Goal: Information Seeking & Learning: Learn about a topic

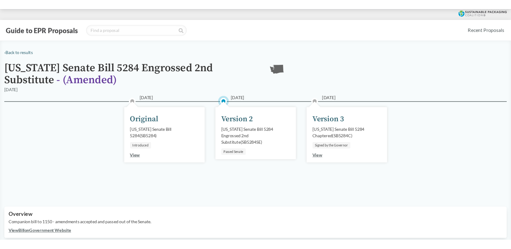
scroll to position [215, 0]
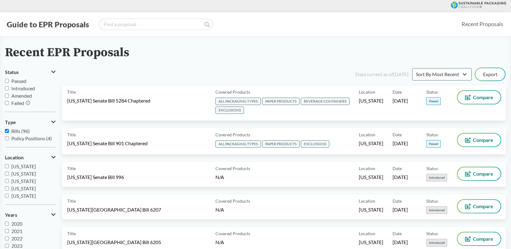
click at [237, 48] on div "Recent EPR Proposals" at bounding box center [255, 53] width 501 height 14
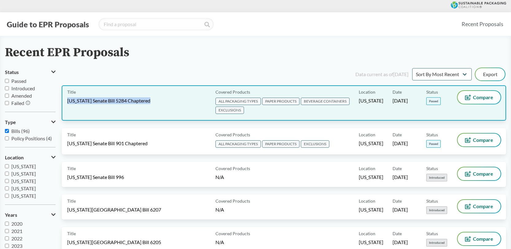
drag, startPoint x: 161, startPoint y: 101, endPoint x: 63, endPoint y: 92, distance: 98.6
click at [64, 100] on div "Title [US_STATE] Senate Bill 5284 Chaptered Covered Products ALL PACKAGING TYPE…" at bounding box center [284, 102] width 445 height 35
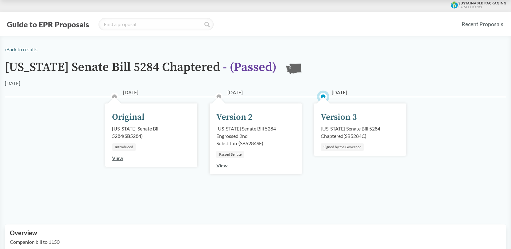
drag, startPoint x: 339, startPoint y: 66, endPoint x: 329, endPoint y: 59, distance: 12.4
click at [339, 66] on div "[US_STATE] Senate Bill 5284 Chaptered - ( Passed ) [GEOGRAPHIC_DATA]" at bounding box center [255, 69] width 501 height 19
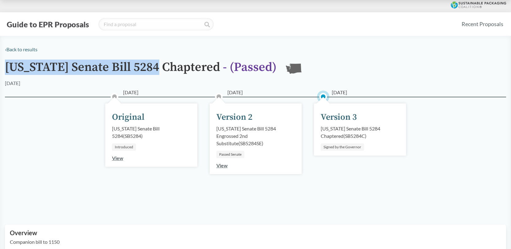
drag, startPoint x: 7, startPoint y: 67, endPoint x: 159, endPoint y: 68, distance: 151.7
click at [159, 68] on h1 "[US_STATE] Senate Bill 5284 Chaptered - ( Passed )" at bounding box center [141, 69] width 272 height 19
copy h1 "[US_STATE] Senate Bill 5284"
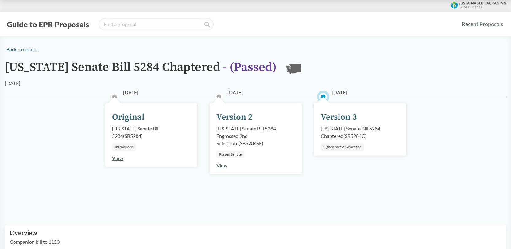
click at [343, 144] on div "Signed by the Governor" at bounding box center [342, 146] width 43 height 7
click at [345, 149] on div "Signed by the Governor" at bounding box center [342, 146] width 43 height 7
click at [221, 166] on link "View" at bounding box center [221, 165] width 11 height 6
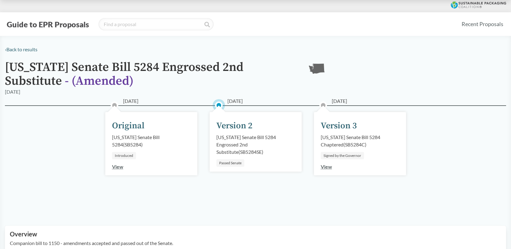
click at [325, 164] on link "View" at bounding box center [326, 167] width 11 height 6
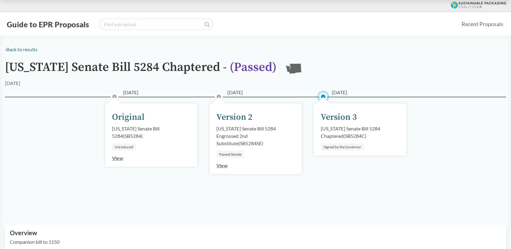
click at [220, 165] on link "View" at bounding box center [221, 165] width 11 height 6
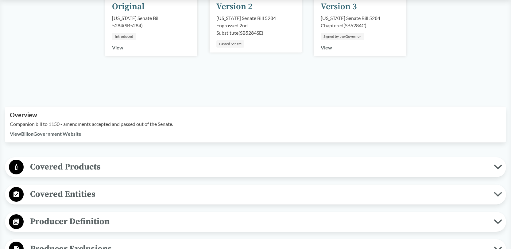
scroll to position [123, 0]
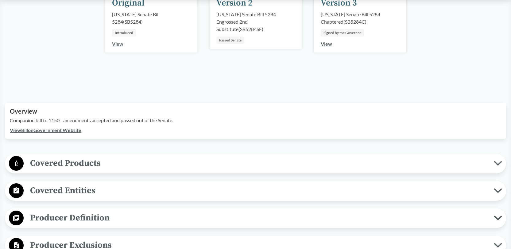
click at [328, 43] on link "View" at bounding box center [326, 44] width 11 height 6
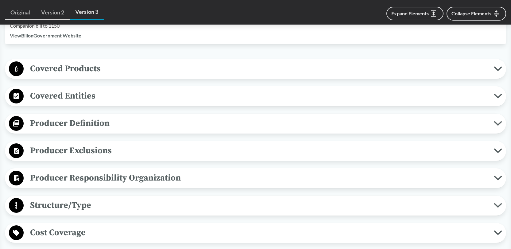
scroll to position [246, 0]
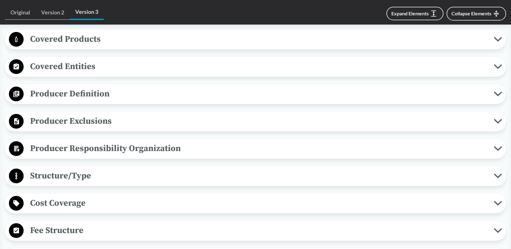
click at [497, 39] on icon at bounding box center [498, 39] width 8 height 5
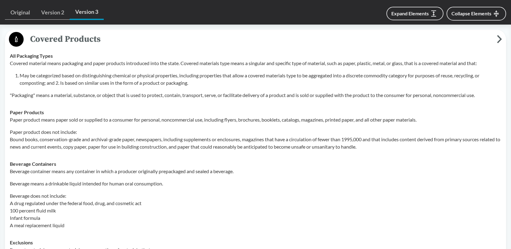
click at [138, 65] on p "Covered material means packaging and paper products introduced into the state. …" at bounding box center [256, 63] width 492 height 7
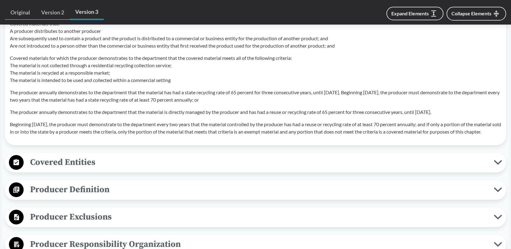
scroll to position [645, 0]
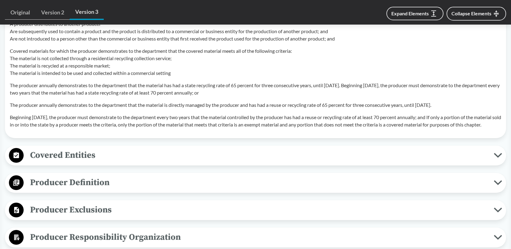
click at [499, 158] on icon at bounding box center [498, 155] width 8 height 5
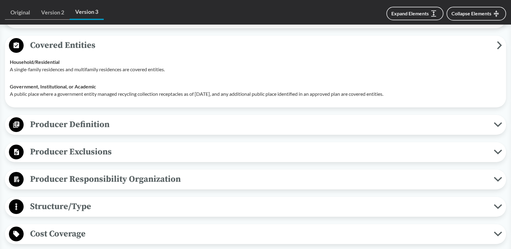
scroll to position [768, 0]
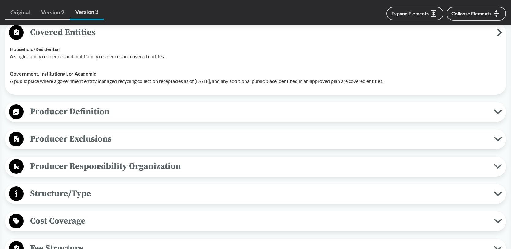
click at [499, 113] on icon at bounding box center [498, 111] width 6 height 3
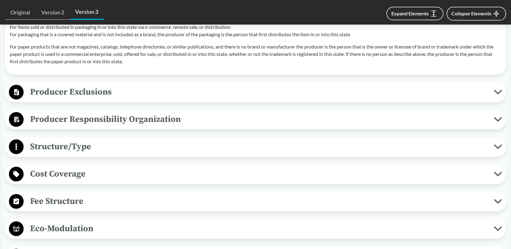
scroll to position [1167, 0]
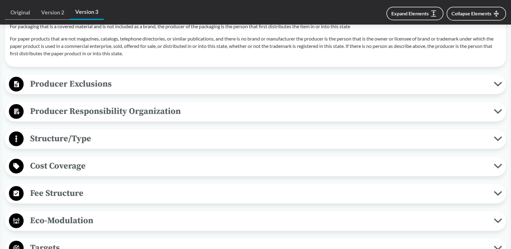
click at [498, 87] on icon at bounding box center [498, 84] width 8 height 5
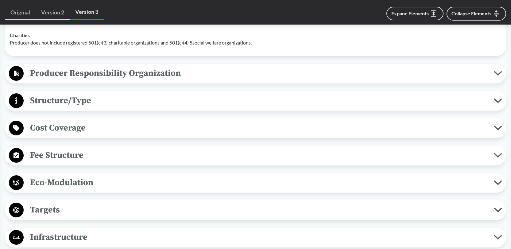
scroll to position [1351, 0]
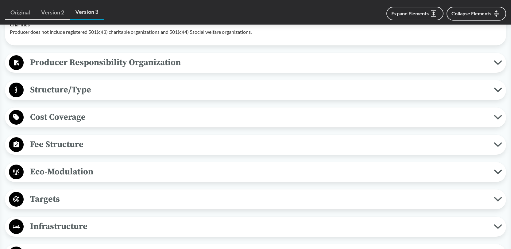
click at [500, 64] on icon at bounding box center [498, 62] width 6 height 3
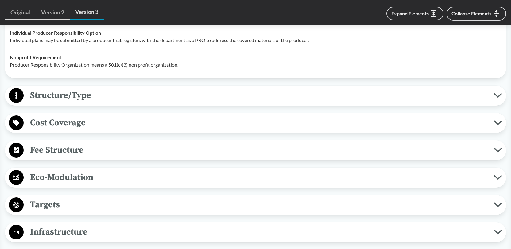
scroll to position [1443, 0]
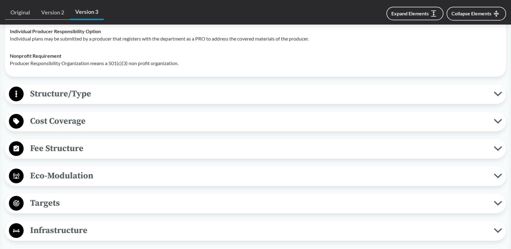
click at [497, 96] on icon at bounding box center [498, 94] width 8 height 5
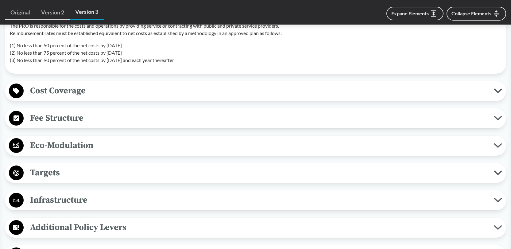
scroll to position [1505, 0]
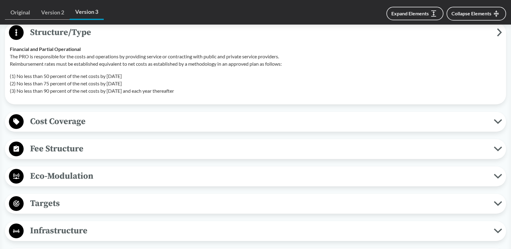
click at [497, 124] on icon at bounding box center [498, 121] width 8 height 5
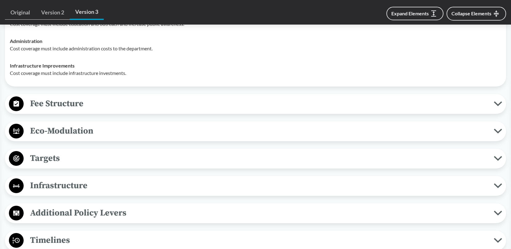
scroll to position [1689, 0]
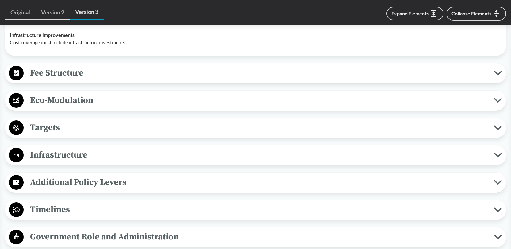
click at [493, 79] on span "Fee Structure" at bounding box center [259, 73] width 470 height 14
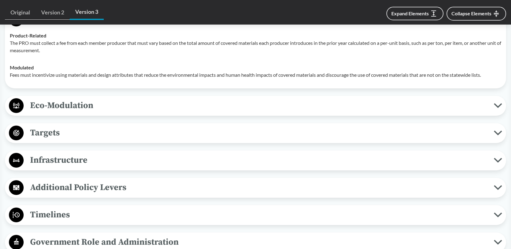
scroll to position [1750, 0]
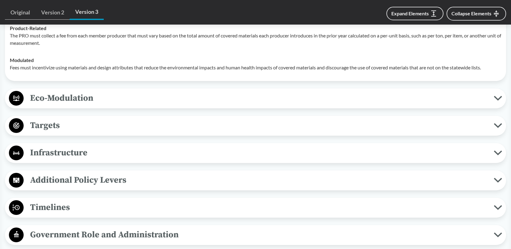
click at [498, 101] on icon at bounding box center [498, 98] width 8 height 5
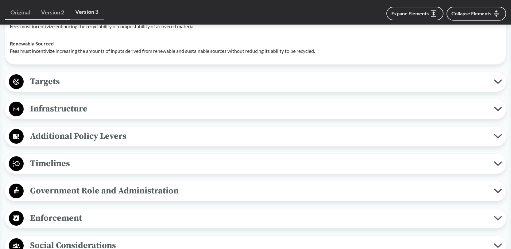
scroll to position [1965, 0]
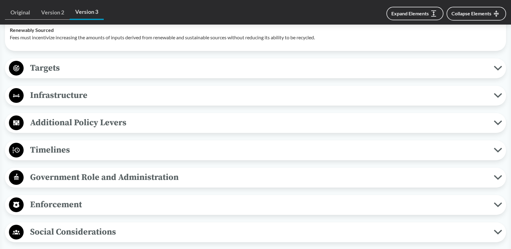
click at [500, 71] on icon at bounding box center [498, 68] width 8 height 5
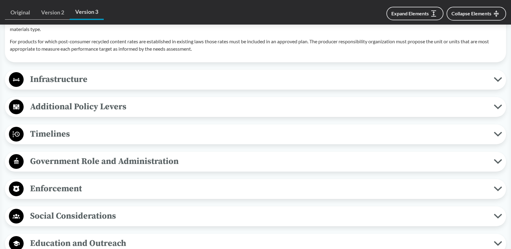
scroll to position [2180, 0]
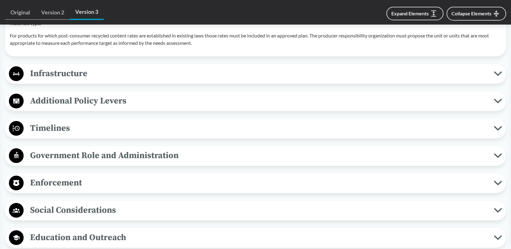
click at [500, 75] on icon at bounding box center [498, 73] width 6 height 3
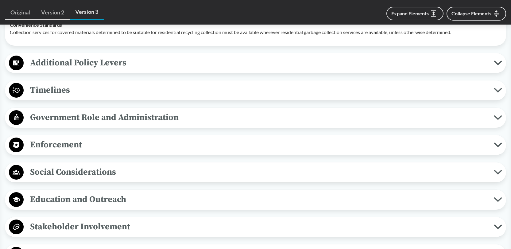
scroll to position [2272, 0]
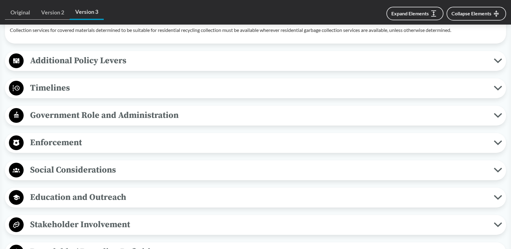
click at [497, 63] on icon at bounding box center [498, 60] width 8 height 5
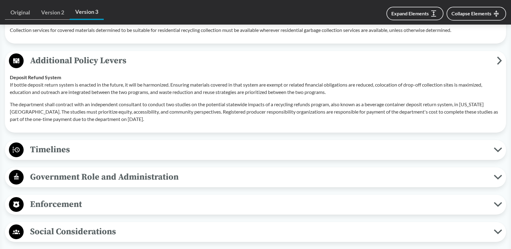
click at [497, 65] on icon at bounding box center [499, 61] width 5 height 8
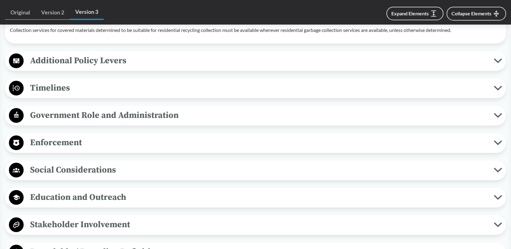
click at [495, 90] on icon at bounding box center [498, 88] width 6 height 3
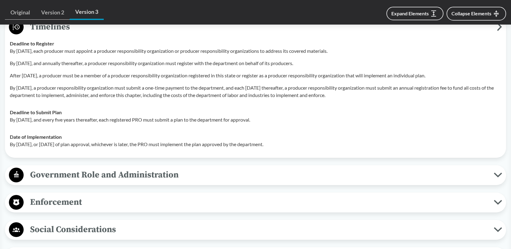
scroll to position [2334, 0]
click at [93, 128] on td "Deadline to Submit Plan By [DATE], and every five years thereafter, each regist…" at bounding box center [255, 115] width 497 height 25
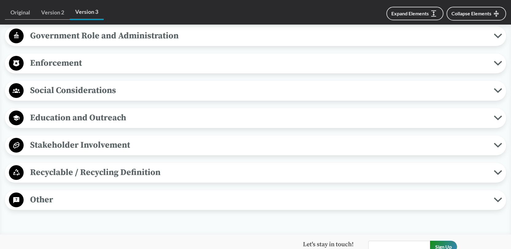
scroll to position [2487, 0]
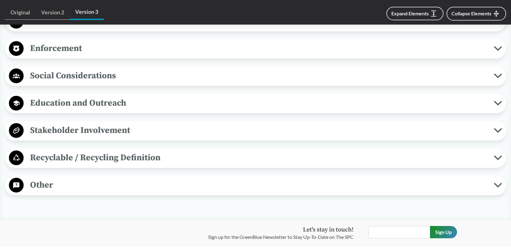
click at [497, 50] on icon at bounding box center [498, 48] width 6 height 3
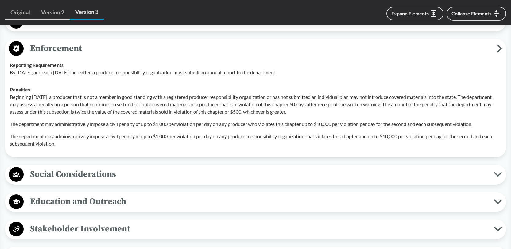
click at [498, 53] on icon at bounding box center [499, 48] width 5 height 8
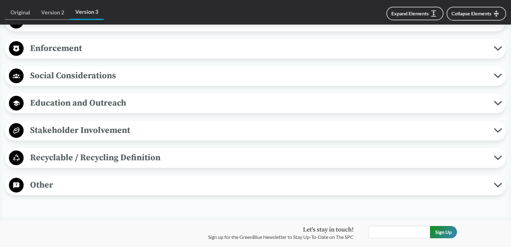
click at [496, 133] on icon at bounding box center [498, 130] width 8 height 5
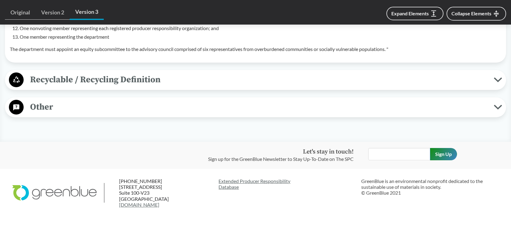
scroll to position [2774, 0]
click at [498, 79] on icon at bounding box center [498, 79] width 8 height 5
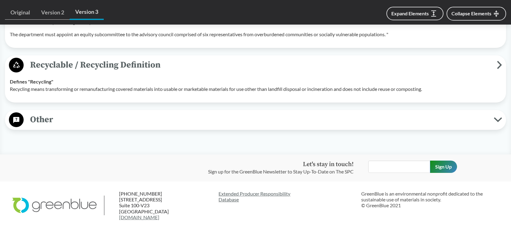
click at [494, 128] on button "Other" at bounding box center [255, 120] width 497 height 16
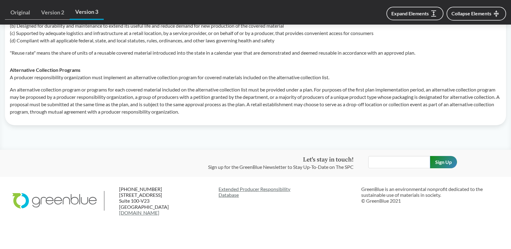
scroll to position [0, 0]
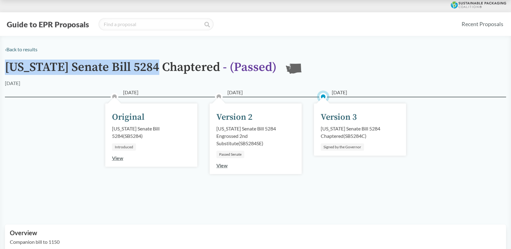
drag, startPoint x: 9, startPoint y: 67, endPoint x: 175, endPoint y: 63, distance: 166.2
click at [157, 64] on h1 "[US_STATE] Senate Bill 5284 Chaptered - ( Passed )" at bounding box center [141, 69] width 272 height 19
copy h1 "[US_STATE] Senate Bill 528"
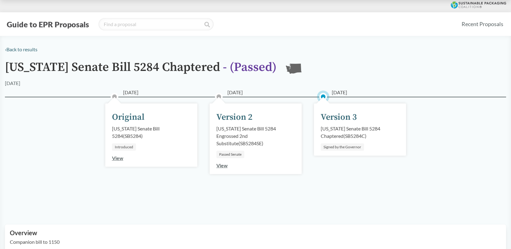
click at [181, 66] on h1 "[US_STATE] Senate Bill 5284 Chaptered - ( Passed )" at bounding box center [141, 69] width 272 height 19
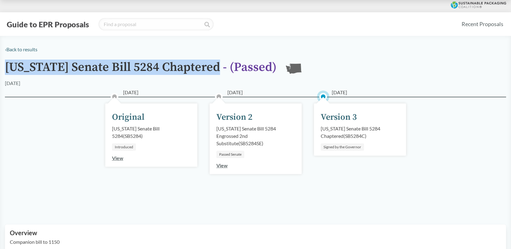
drag, startPoint x: 222, startPoint y: 67, endPoint x: 3, endPoint y: 54, distance: 218.7
copy h1 "[US_STATE] Senate Bill 5284 Chaptered"
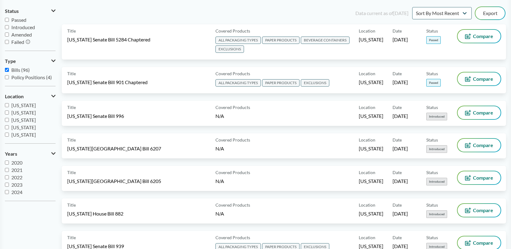
scroll to position [61, 0]
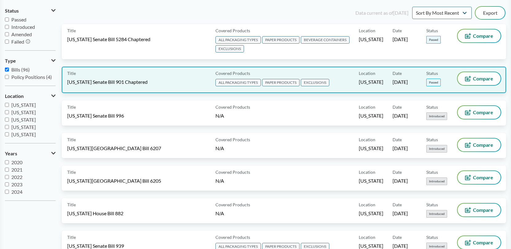
click at [131, 80] on span "[US_STATE] Senate Bill 901 Chaptered" at bounding box center [107, 82] width 80 height 7
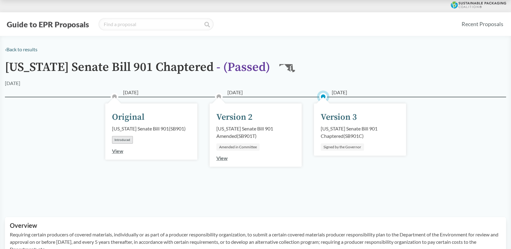
click at [345, 148] on div "Signed by the Governor" at bounding box center [342, 146] width 43 height 7
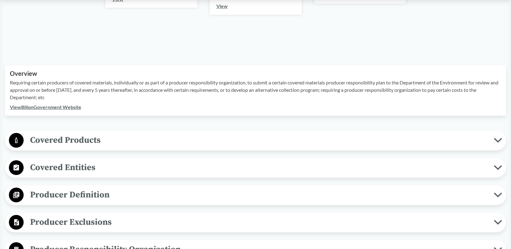
scroll to position [154, 0]
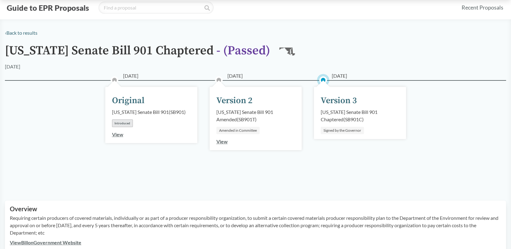
scroll to position [0, 0]
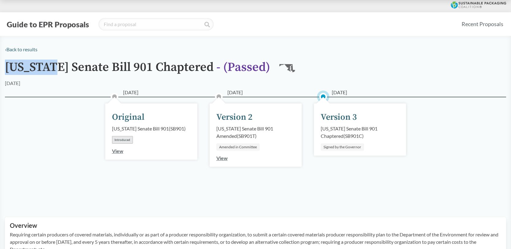
drag, startPoint x: 56, startPoint y: 68, endPoint x: 6, endPoint y: 66, distance: 50.7
copy h1 "[US_STATE]"
drag, startPoint x: 388, startPoint y: 62, endPoint x: 381, endPoint y: 61, distance: 6.5
click at [388, 62] on div "[US_STATE] Senate Bill 901 Chaptered - ( Passed ) MD" at bounding box center [255, 69] width 501 height 19
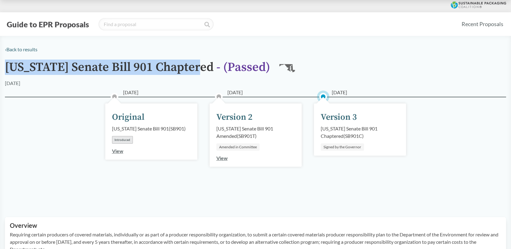
drag, startPoint x: 203, startPoint y: 67, endPoint x: 0, endPoint y: 54, distance: 203.7
copy h1 "[US_STATE] Senate Bill 901 Chaptered"
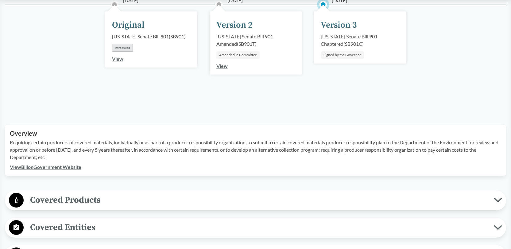
scroll to position [154, 0]
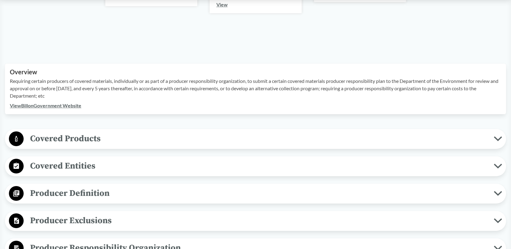
click at [498, 137] on icon at bounding box center [498, 138] width 8 height 5
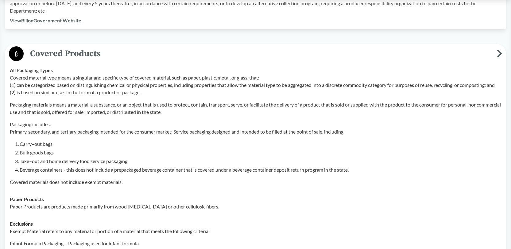
scroll to position [246, 0]
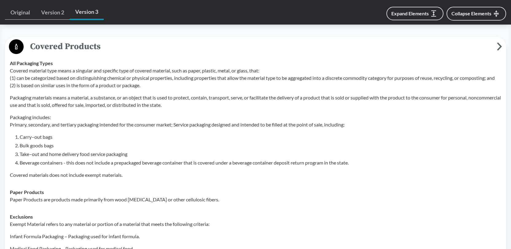
click at [80, 128] on p "Packaging includes: Primary, secondary, and tertiary packaging intended for the…" at bounding box center [256, 121] width 492 height 15
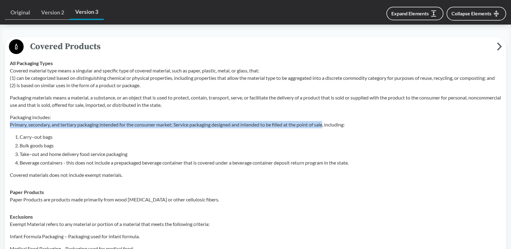
drag, startPoint x: 10, startPoint y: 132, endPoint x: 328, endPoint y: 134, distance: 317.8
click at [328, 128] on p "Packaging includes: Primary, secondary, and tertiary packaging intended for the…" at bounding box center [256, 121] width 492 height 15
copy p "Primary, secondary, and tertiary packaging intended for the consumer market; Se…"
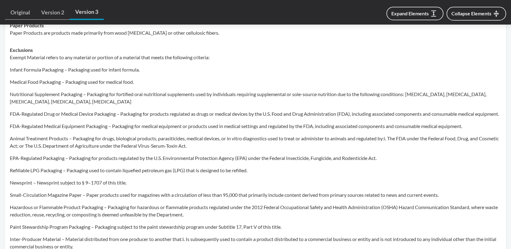
scroll to position [430, 0]
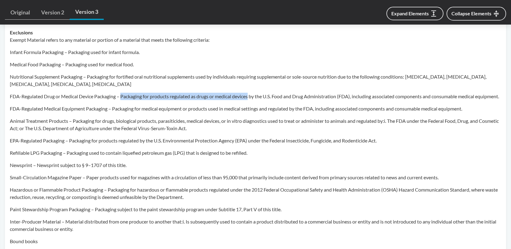
drag, startPoint x: 121, startPoint y: 103, endPoint x: 251, endPoint y: 105, distance: 129.9
click at [251, 100] on p "FDA-Regulated Drug or Medical Device Packaging – Packaging for products regulat…" at bounding box center [256, 96] width 492 height 7
copy p "Packaging for products regulated as drugs or medical devices"
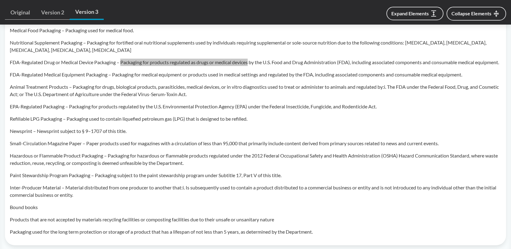
scroll to position [461, 0]
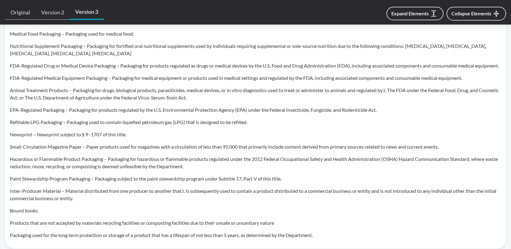
drag, startPoint x: 139, startPoint y: 145, endPoint x: 143, endPoint y: 144, distance: 4.3
click at [139, 138] on p "Newsprint – Newsprint subject to § 9–1707 of this title." at bounding box center [256, 134] width 492 height 7
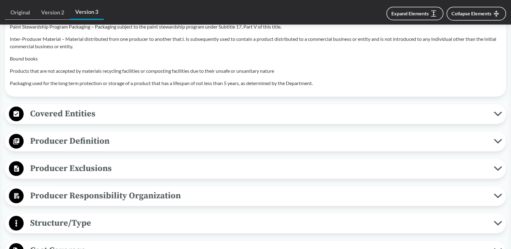
scroll to position [614, 0]
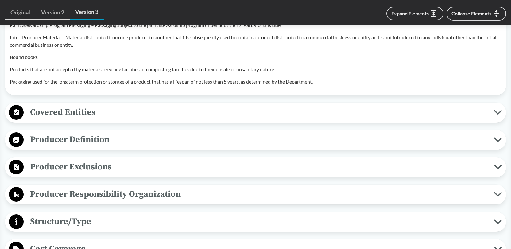
click at [498, 120] on button "Covered Entities" at bounding box center [255, 113] width 497 height 16
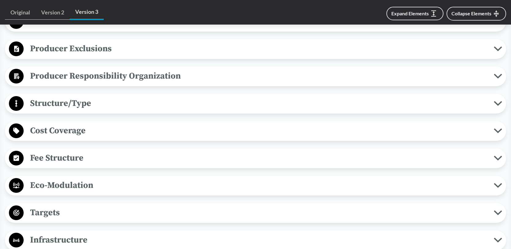
scroll to position [798, 0]
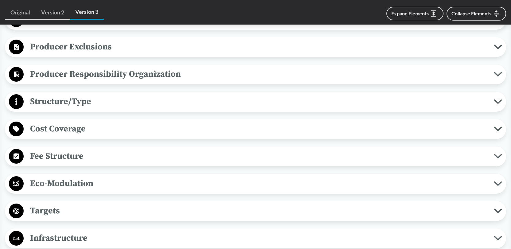
click at [498, 22] on icon at bounding box center [498, 19] width 8 height 5
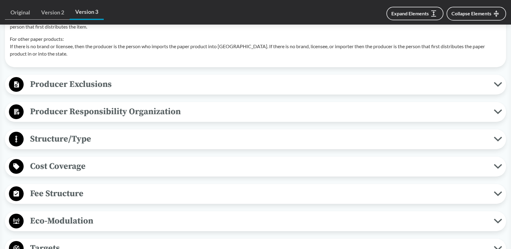
scroll to position [1013, 0]
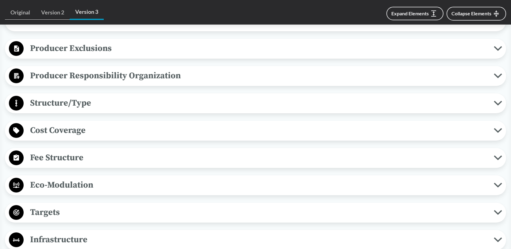
click at [496, 50] on icon at bounding box center [498, 48] width 6 height 3
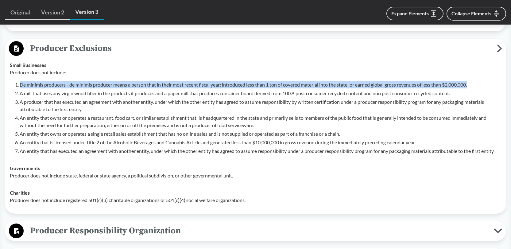
drag, startPoint x: 21, startPoint y: 99, endPoint x: 495, endPoint y: 99, distance: 473.5
click at [495, 88] on p "De minimis producers - de minimis producer means a person that in their most re…" at bounding box center [261, 84] width 482 height 7
copy p "De minimis producers - de minimis producer means a person that in their most re…"
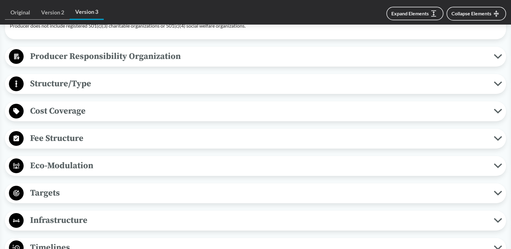
scroll to position [1198, 0]
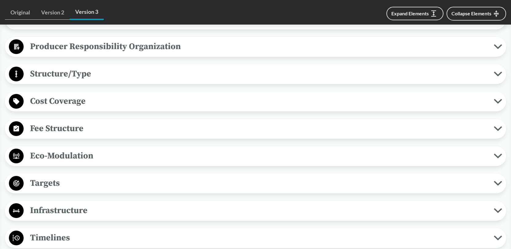
click at [498, 49] on icon at bounding box center [498, 46] width 8 height 5
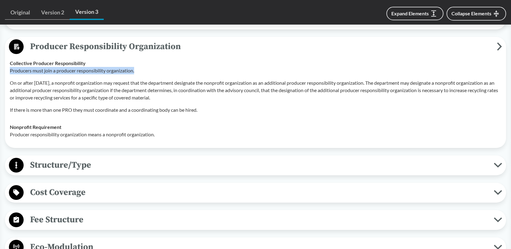
drag, startPoint x: 10, startPoint y: 86, endPoint x: 143, endPoint y: 88, distance: 133.0
click at [143, 74] on p "Producers must join a producer responsibility organization." at bounding box center [256, 70] width 492 height 7
copy p "Producers must join a producer responsibility organization."
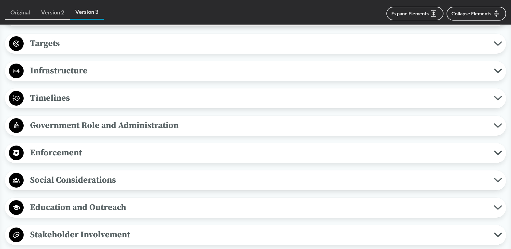
scroll to position [1443, 0]
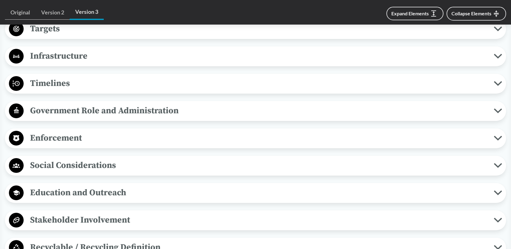
click at [498, 86] on icon at bounding box center [498, 83] width 8 height 5
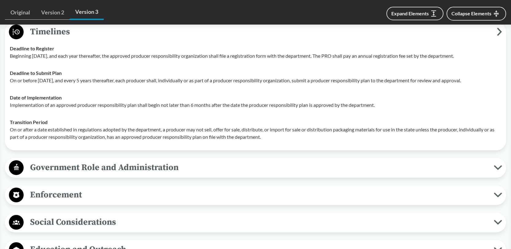
scroll to position [1505, 0]
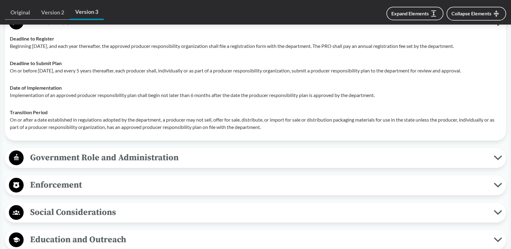
drag, startPoint x: 8, startPoint y: 86, endPoint x: 481, endPoint y: 85, distance: 473.2
click at [481, 79] on td "Deadline to Submit Plan On or before [DATE], and every 5 years thereafter, each…" at bounding box center [255, 67] width 497 height 25
copy p "On or before [DATE], and every 5 years thereafter, each producer shall, individ…"
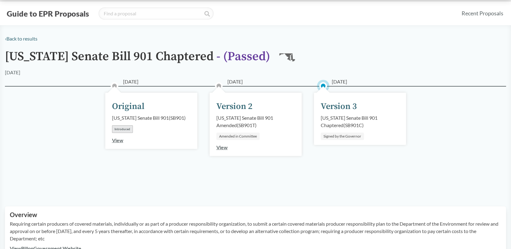
scroll to position [0, 0]
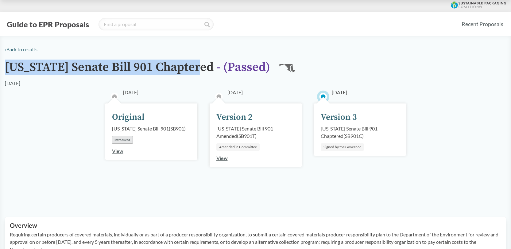
drag, startPoint x: 5, startPoint y: 66, endPoint x: 203, endPoint y: 69, distance: 198.1
click at [203, 69] on h1 "[US_STATE] Senate Bill 901 Chaptered - ( Passed )" at bounding box center [137, 69] width 265 height 19
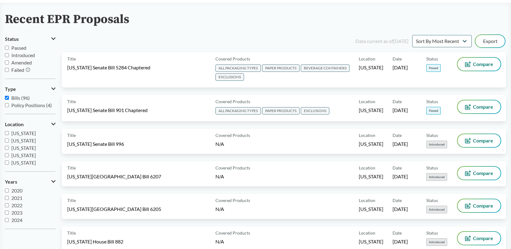
scroll to position [61, 0]
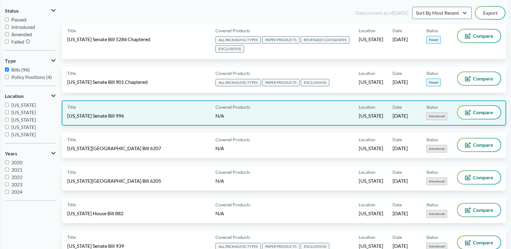
click at [238, 108] on span "Covered Products" at bounding box center [233, 107] width 35 height 6
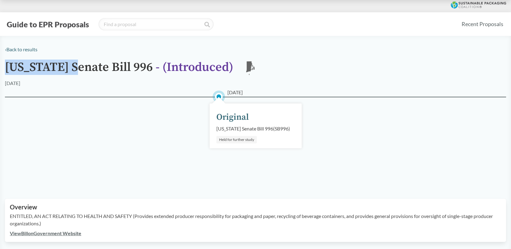
drag, startPoint x: 6, startPoint y: 68, endPoint x: 77, endPoint y: 65, distance: 71.0
click at [77, 65] on h1 "[US_STATE] Senate Bill 996 - ( Introduced )" at bounding box center [119, 69] width 228 height 19
click at [89, 64] on h1 "[US_STATE] Senate Bill 996 - ( Introduced )" at bounding box center [119, 69] width 228 height 19
drag, startPoint x: 7, startPoint y: 67, endPoint x: 160, endPoint y: 68, distance: 153.2
click at [160, 68] on h1 "[US_STATE] Senate Bill 996 - ( Introduced )" at bounding box center [119, 69] width 228 height 19
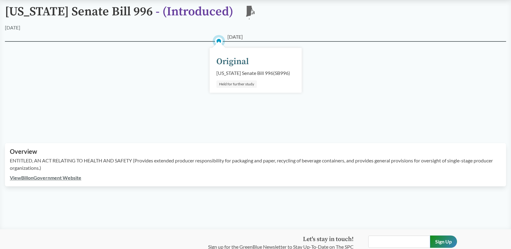
scroll to position [55, 0]
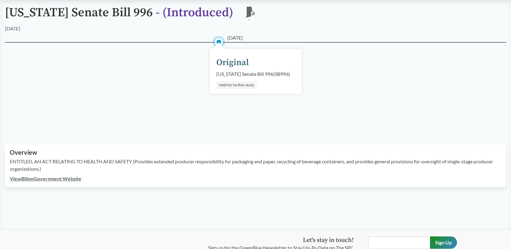
click at [241, 89] on div "Held for further study" at bounding box center [236, 84] width 41 height 7
click at [45, 181] on link "View Bill on Government Website" at bounding box center [46, 179] width 72 height 6
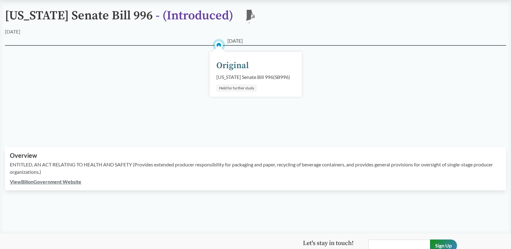
scroll to position [48, 0]
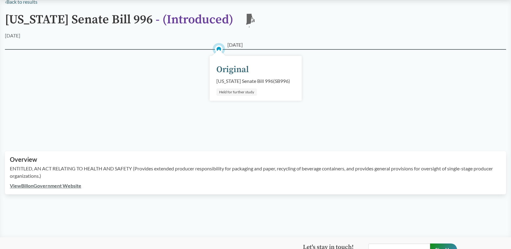
drag, startPoint x: 161, startPoint y: 12, endPoint x: 2, endPoint y: 6, distance: 159.8
click at [2, 6] on div "‹ Back to results [US_STATE] Senate Bill 996 - ( Introduced ) RI [DATE] [DATE] …" at bounding box center [255, 96] width 511 height 196
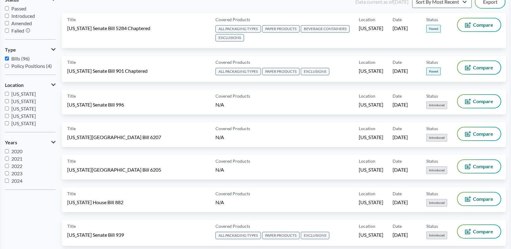
scroll to position [92, 0]
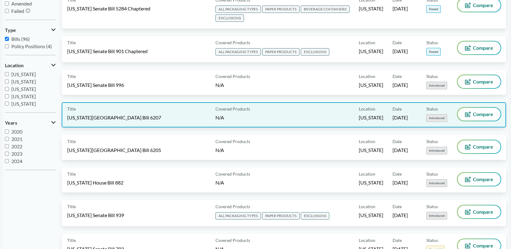
click at [120, 114] on div "Title [US_STATE][GEOGRAPHIC_DATA] Bill 6207" at bounding box center [140, 115] width 146 height 14
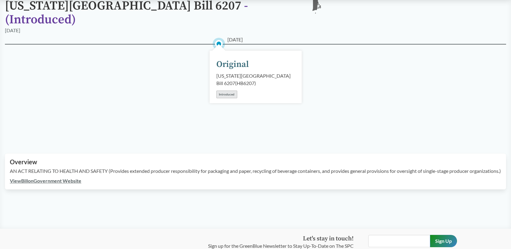
scroll to position [92, 0]
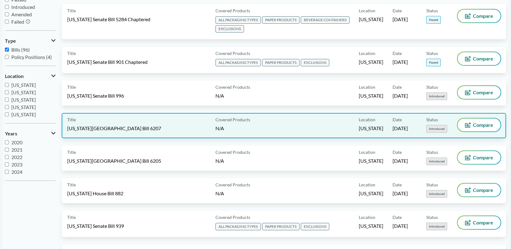
scroll to position [92, 0]
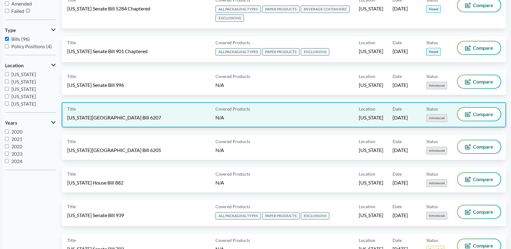
click at [132, 113] on div "Title [US_STATE][GEOGRAPHIC_DATA] Bill 6207" at bounding box center [140, 115] width 146 height 14
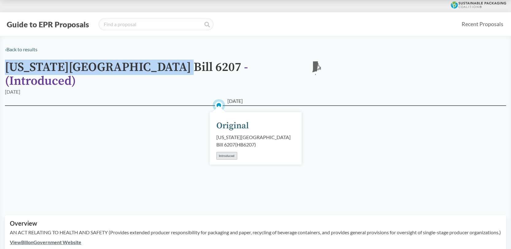
drag, startPoint x: 166, startPoint y: 67, endPoint x: -16, endPoint y: 57, distance: 182.7
click at [0, 57] on html "Guide to EPR Proposals Recent Proposals ‹ Back to results [US_STATE][GEOGRAPHIC…" at bounding box center [255, 198] width 511 height 397
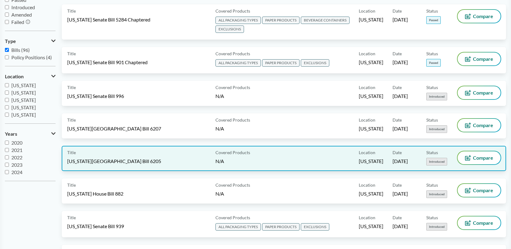
scroll to position [92, 0]
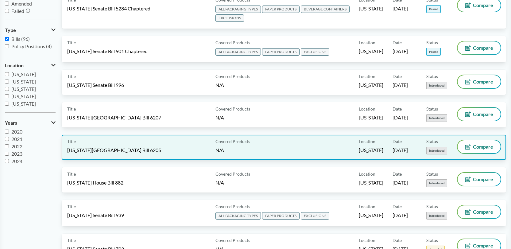
click at [107, 148] on span "[US_STATE][GEOGRAPHIC_DATA] Bill 6205" at bounding box center [114, 150] width 94 height 7
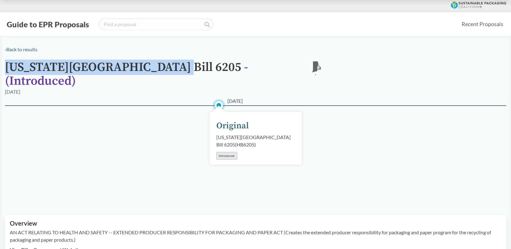
drag, startPoint x: 166, startPoint y: 67, endPoint x: -3, endPoint y: 53, distance: 169.5
click at [0, 53] on html "Guide to EPR Proposals Recent Proposals ‹ Back to results [US_STATE][GEOGRAPHIC…" at bounding box center [255, 202] width 511 height 405
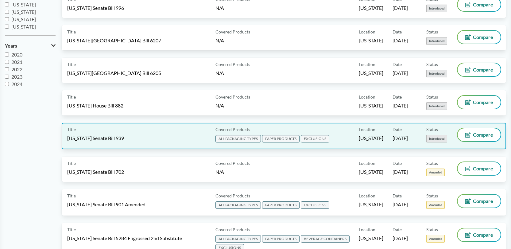
scroll to position [184, 0]
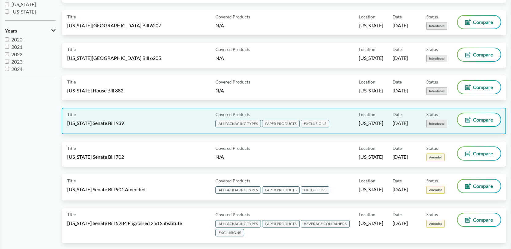
click at [123, 122] on span "[US_STATE] Senate Bill 939" at bounding box center [95, 123] width 57 height 7
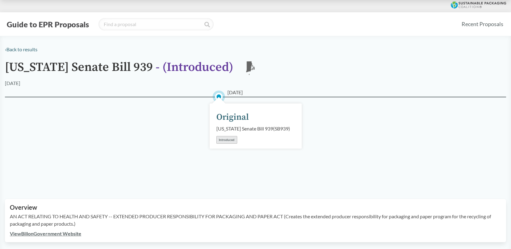
drag, startPoint x: 162, startPoint y: 67, endPoint x: 40, endPoint y: 49, distance: 123.2
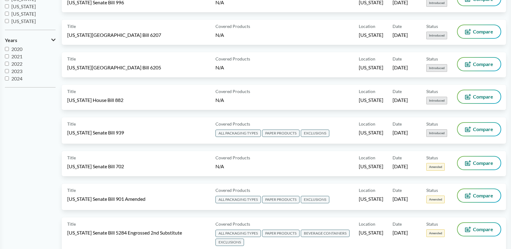
scroll to position [184, 0]
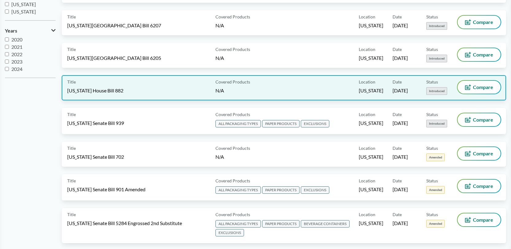
click at [123, 89] on span "[US_STATE] House Bill 882" at bounding box center [95, 90] width 56 height 7
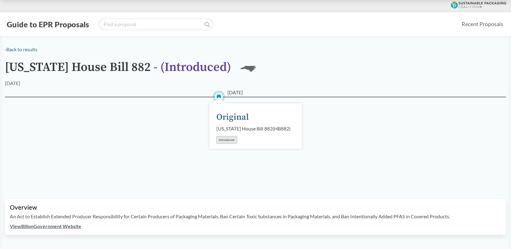
drag, startPoint x: 171, startPoint y: 67, endPoint x: -6, endPoint y: 61, distance: 177.3
click at [0, 61] on html "Guide to EPR Proposals Recent Proposals ‹ Back to results [US_STATE] House Bill…" at bounding box center [255, 196] width 511 height 392
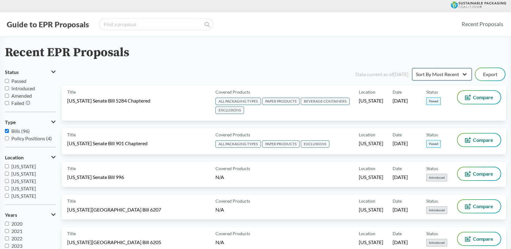
click at [465, 73] on select "Sort By Most Recent Sort By Status" at bounding box center [442, 74] width 60 height 12
select select "Sort By Status"
click at [412, 68] on select "Sort By Most Recent Sort By Status" at bounding box center [442, 74] width 60 height 12
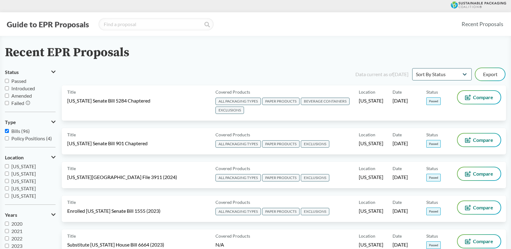
drag, startPoint x: 6, startPoint y: 82, endPoint x: 9, endPoint y: 82, distance: 3.1
click at [7, 82] on input "Passed" at bounding box center [7, 81] width 4 height 4
checkbox input "true"
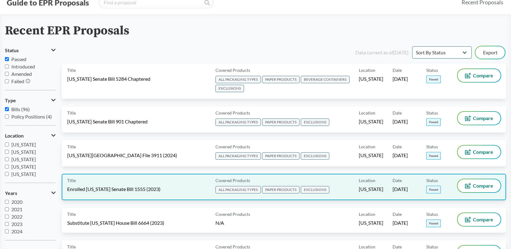
scroll to position [61, 0]
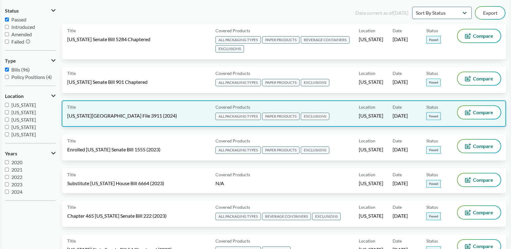
click at [111, 114] on span "[US_STATE][GEOGRAPHIC_DATA] File 3911 (2024)" at bounding box center [122, 115] width 110 height 7
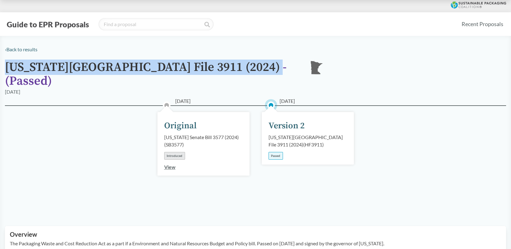
drag, startPoint x: 192, startPoint y: 67, endPoint x: 1, endPoint y: 61, distance: 191.1
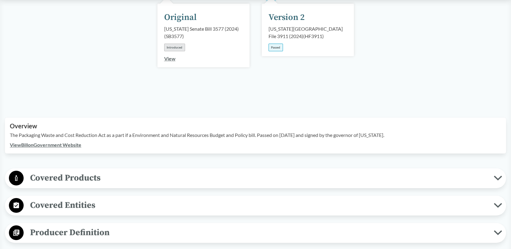
scroll to position [123, 0]
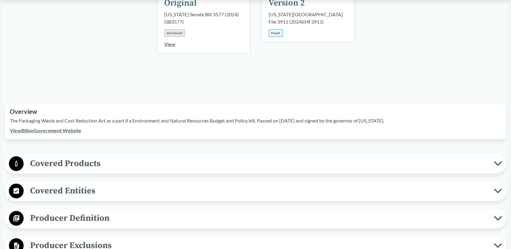
click at [499, 161] on icon at bounding box center [498, 163] width 8 height 5
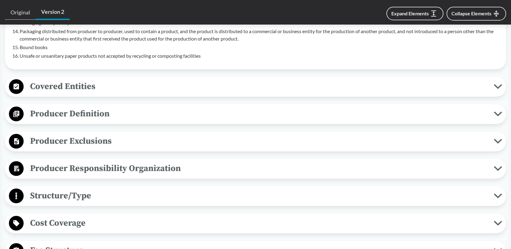
scroll to position [491, 0]
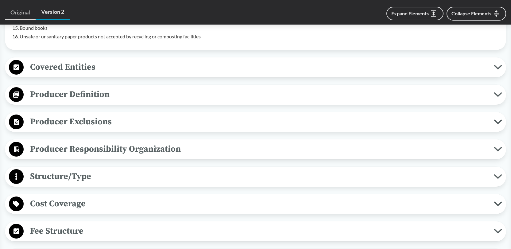
click at [496, 65] on icon at bounding box center [498, 67] width 8 height 5
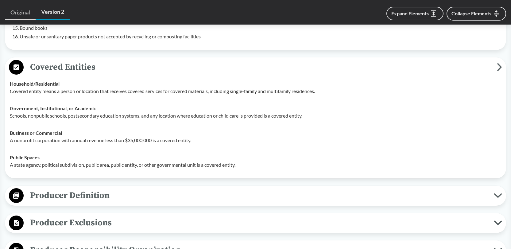
click at [497, 60] on span "Covered Entities" at bounding box center [261, 67] width 474 height 14
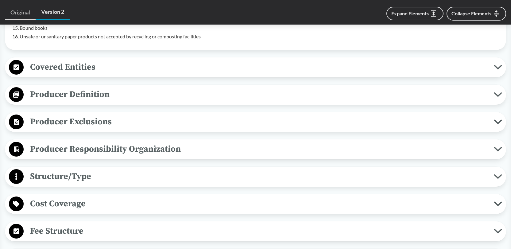
click at [497, 119] on icon at bounding box center [498, 121] width 8 height 5
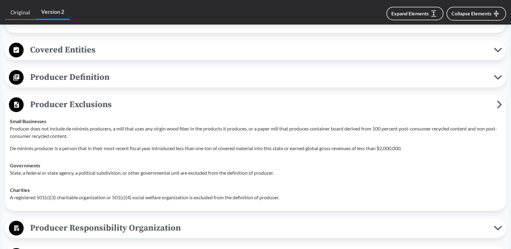
scroll to position [522, 0]
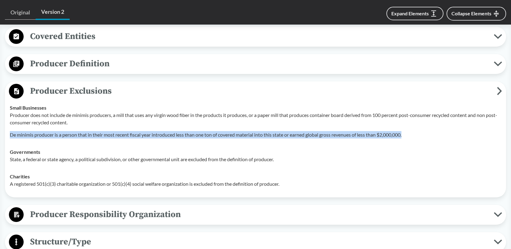
drag, startPoint x: 10, startPoint y: 127, endPoint x: 422, endPoint y: 123, distance: 412.7
click at [410, 124] on td "Small Businesses Producer does not include de minimis producers, a mill that us…" at bounding box center [255, 121] width 497 height 44
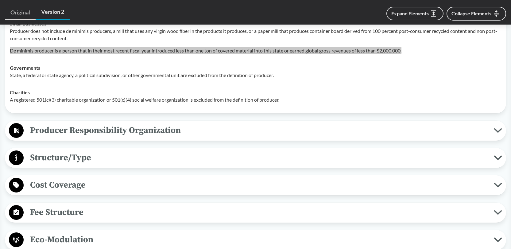
scroll to position [645, 0]
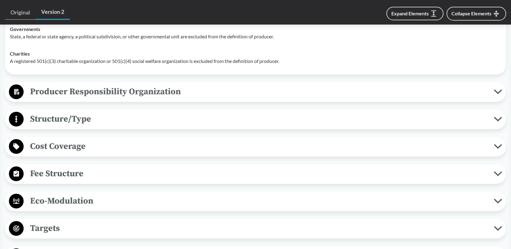
click at [497, 89] on icon at bounding box center [498, 91] width 8 height 5
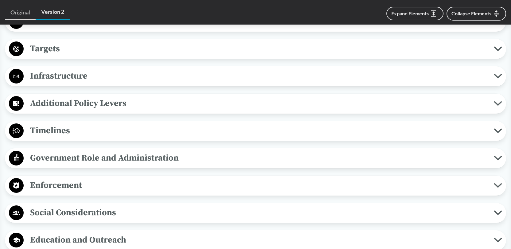
scroll to position [890, 0]
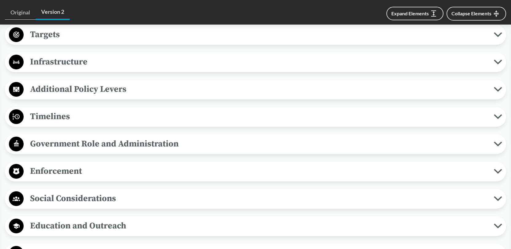
click at [497, 115] on icon at bounding box center [498, 116] width 6 height 3
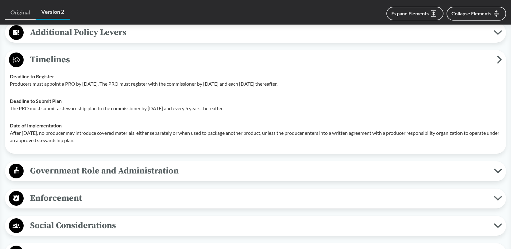
scroll to position [952, 0]
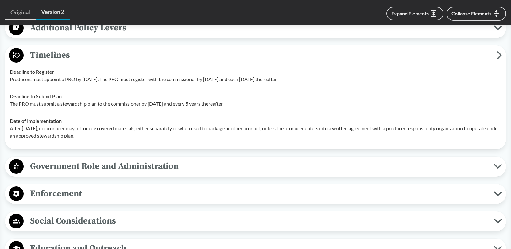
click at [152, 76] on td "Deadline to Register Producers must appoint a PRO by [DATE]. The PRO must regis…" at bounding box center [255, 75] width 497 height 25
drag, startPoint x: 9, startPoint y: 70, endPoint x: 331, endPoint y: 75, distance: 321.5
click at [331, 75] on td "Deadline to Register Producers must appoint a PRO by [DATE]. The PRO must regis…" at bounding box center [255, 75] width 497 height 25
click at [175, 125] on p "After [DATE], no producer may introduce covered materials, either separately or…" at bounding box center [256, 132] width 492 height 15
drag, startPoint x: 10, startPoint y: 119, endPoint x: 109, endPoint y: 129, distance: 99.7
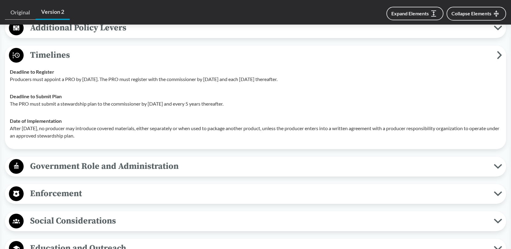
click at [109, 129] on p "After [DATE], no producer may introduce covered materials, either separately or…" at bounding box center [256, 132] width 492 height 15
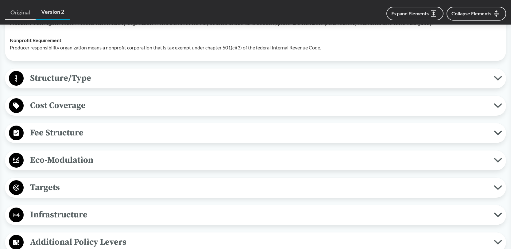
scroll to position [737, 0]
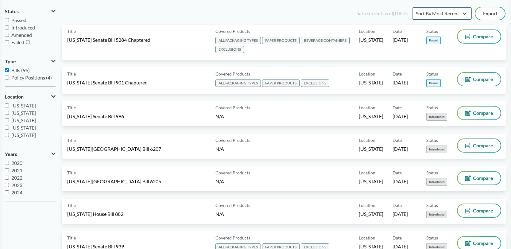
scroll to position [61, 0]
click at [8, 19] on input "Passed" at bounding box center [7, 20] width 4 height 4
checkbox input "true"
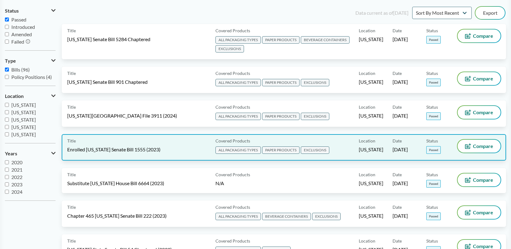
click at [179, 143] on div "Title Enrolled [US_STATE] Senate Bill 1555 (2023)" at bounding box center [140, 147] width 146 height 15
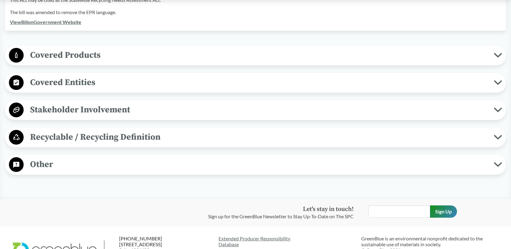
scroll to position [246, 0]
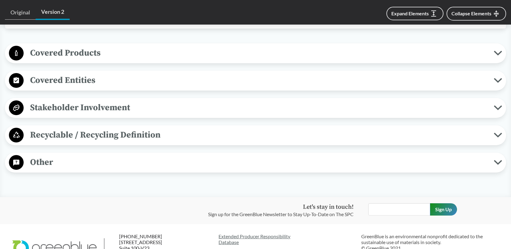
click at [498, 51] on icon at bounding box center [498, 53] width 8 height 5
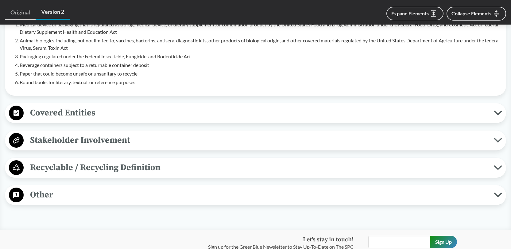
scroll to position [399, 0]
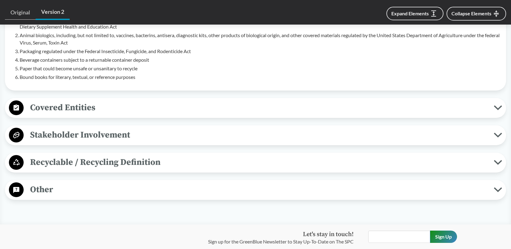
click at [497, 106] on icon at bounding box center [498, 107] width 6 height 3
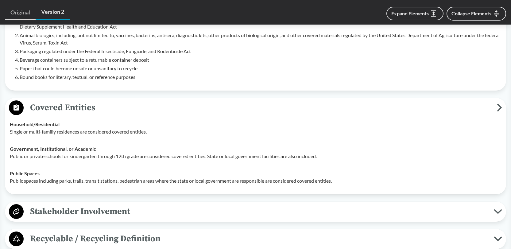
click at [497, 101] on span "Covered Entities" at bounding box center [261, 108] width 474 height 14
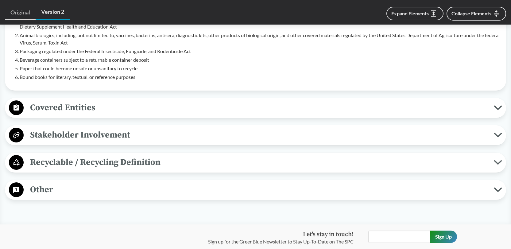
click at [494, 133] on icon at bounding box center [498, 135] width 8 height 5
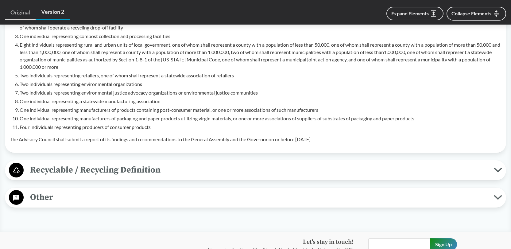
scroll to position [614, 0]
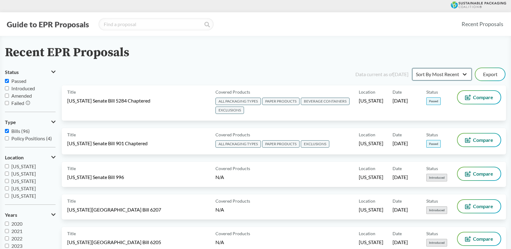
click at [461, 74] on select "Sort By Most Recent Sort By Status" at bounding box center [442, 74] width 60 height 12
select select "Sort By Status"
click at [412, 68] on select "Sort By Most Recent Sort By Status" at bounding box center [442, 74] width 60 height 12
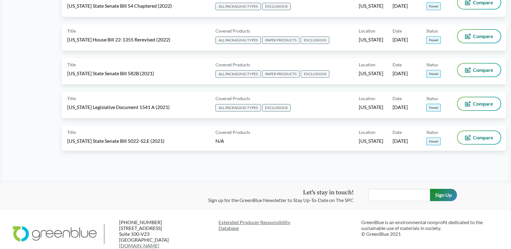
scroll to position [307, 0]
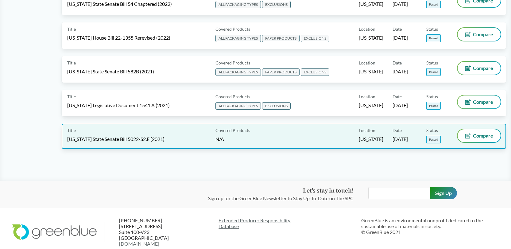
click at [119, 136] on span "[US_STATE] State Senate Bill 5022-S2.E (2021)" at bounding box center [115, 139] width 97 height 7
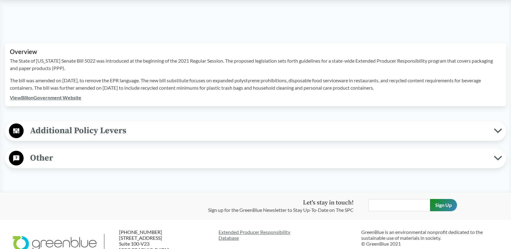
scroll to position [184, 0]
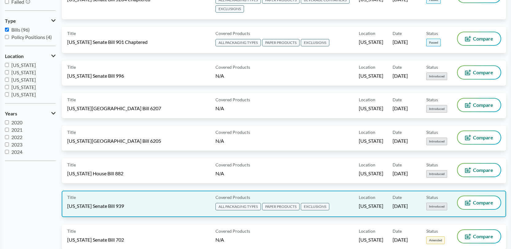
scroll to position [31, 0]
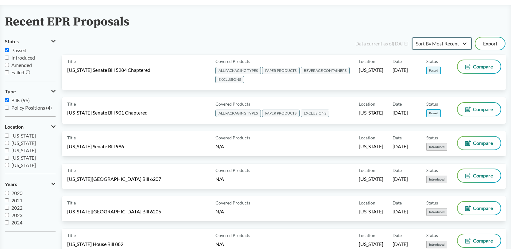
click at [458, 43] on select "Sort By Most Recent Sort By Status" at bounding box center [442, 43] width 60 height 12
select select "Sort By Status"
click at [412, 37] on select "Sort By Most Recent Sort By Status" at bounding box center [442, 43] width 60 height 12
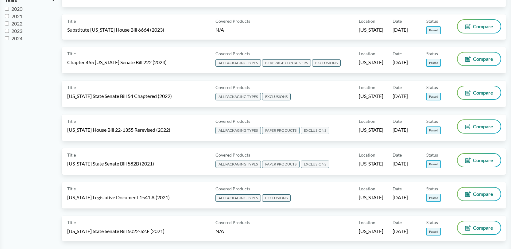
scroll to position [184, 0]
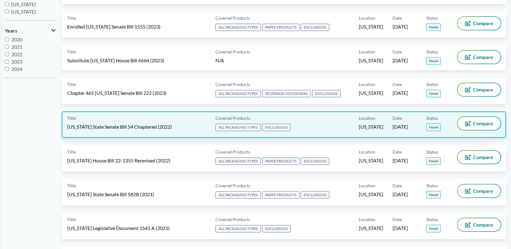
click at [149, 124] on span "[US_STATE] State Senate Bill 54 Chaptered (2022)" at bounding box center [119, 126] width 105 height 7
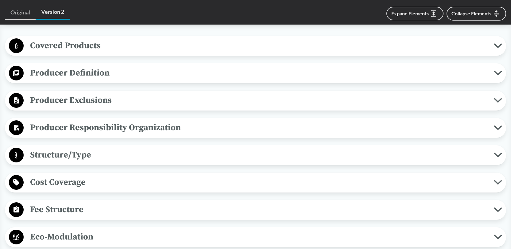
scroll to position [246, 0]
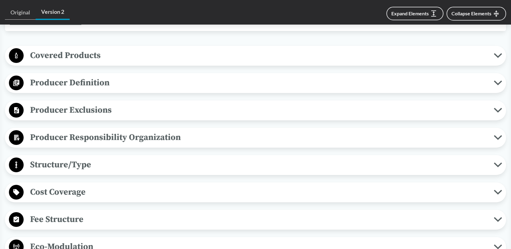
click at [499, 57] on icon at bounding box center [498, 55] width 6 height 3
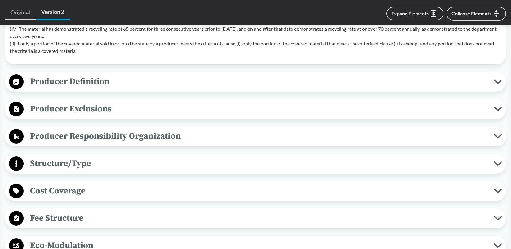
scroll to position [461, 0]
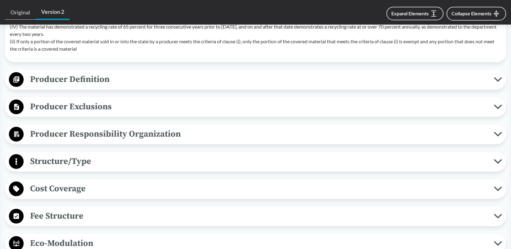
click at [495, 105] on icon at bounding box center [498, 106] width 6 height 3
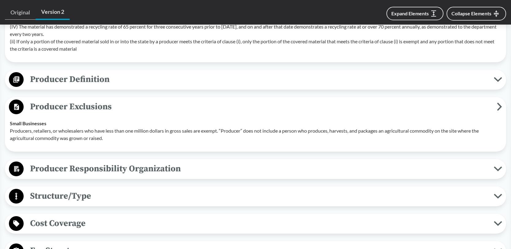
click at [495, 104] on span "Producer Exclusions" at bounding box center [261, 107] width 474 height 14
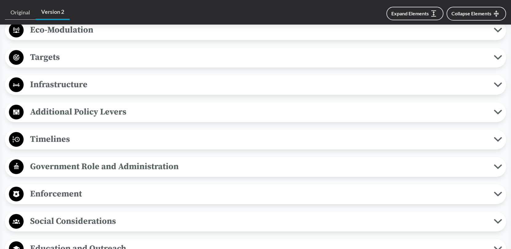
scroll to position [676, 0]
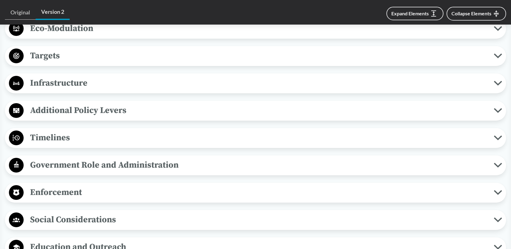
click at [497, 137] on icon at bounding box center [498, 137] width 8 height 5
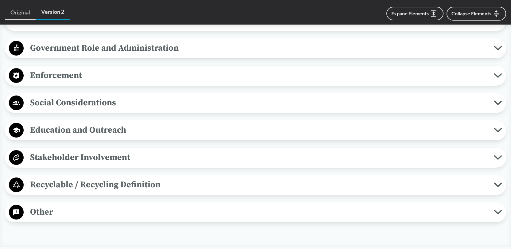
scroll to position [890, 0]
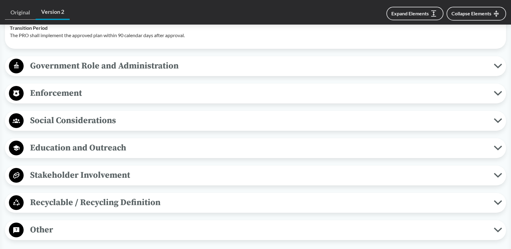
click at [496, 91] on icon at bounding box center [498, 93] width 8 height 5
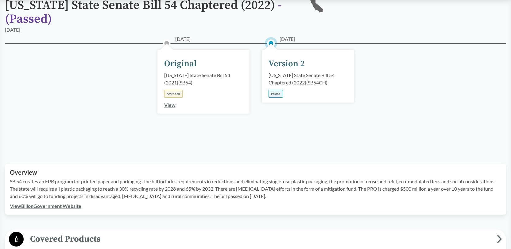
scroll to position [61, 0]
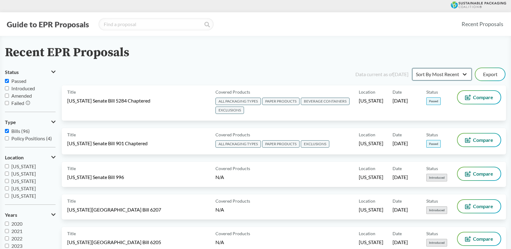
click at [462, 74] on select "Sort By Most Recent Sort By Status" at bounding box center [442, 74] width 60 height 12
select select "Sort By Status"
click at [412, 68] on select "Sort By Most Recent Sort By Status" at bounding box center [442, 74] width 60 height 12
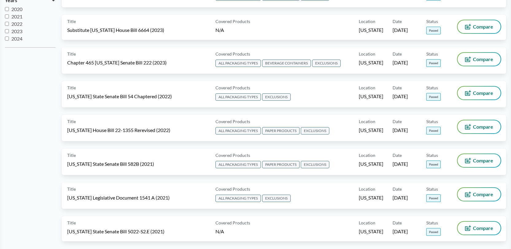
scroll to position [215, 0]
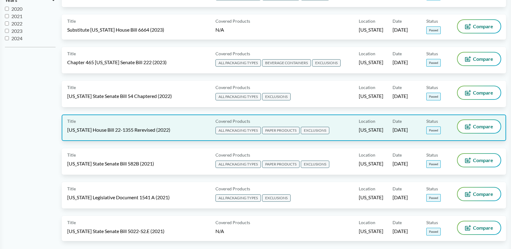
click at [141, 128] on span "[US_STATE] House Bill 22-1355 Rerevised (2022)" at bounding box center [118, 130] width 103 height 7
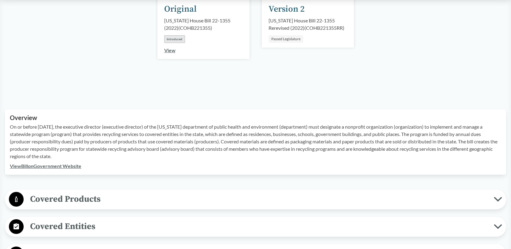
scroll to position [184, 0]
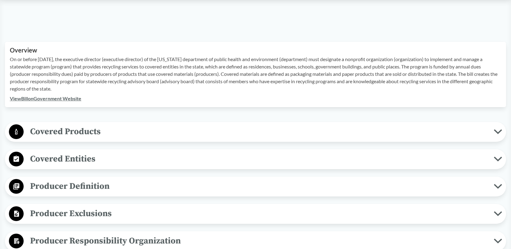
click at [495, 132] on icon at bounding box center [498, 131] width 8 height 5
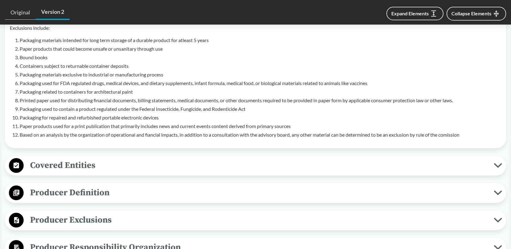
scroll to position [430, 0]
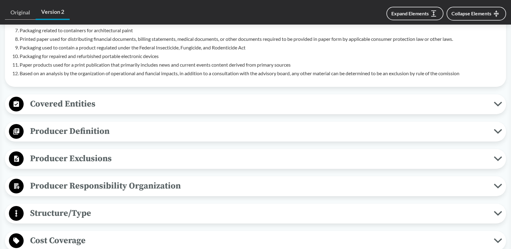
click at [497, 103] on icon at bounding box center [498, 104] width 8 height 5
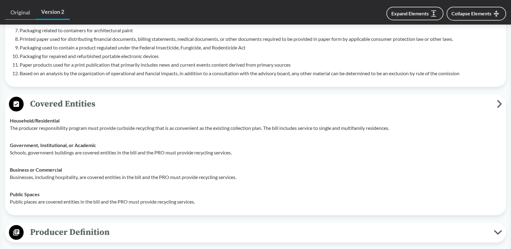
click at [497, 103] on span "Covered Entities" at bounding box center [261, 104] width 474 height 14
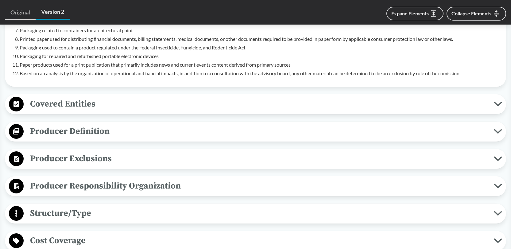
click at [497, 131] on icon at bounding box center [498, 131] width 6 height 3
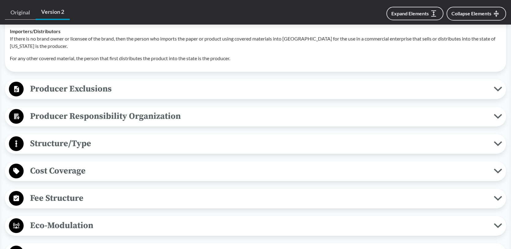
scroll to position [614, 0]
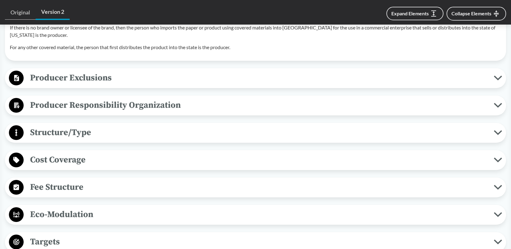
click at [496, 77] on icon at bounding box center [498, 77] width 6 height 3
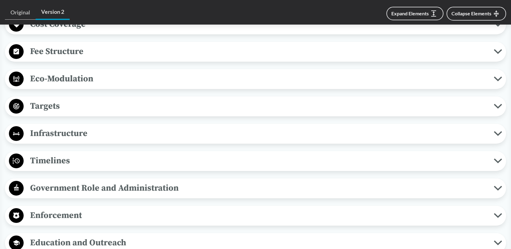
scroll to position [860, 0]
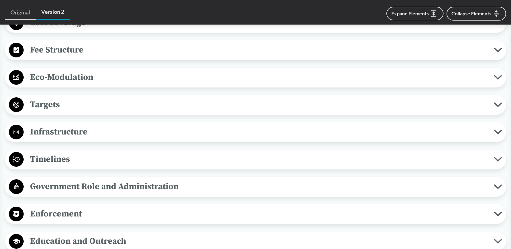
click at [498, 156] on button "Timelines" at bounding box center [255, 160] width 497 height 16
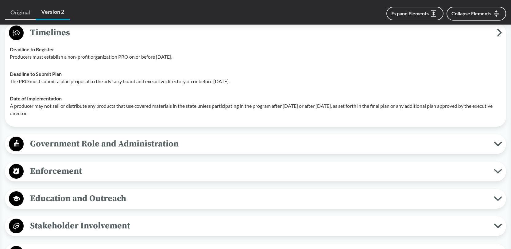
scroll to position [1044, 0]
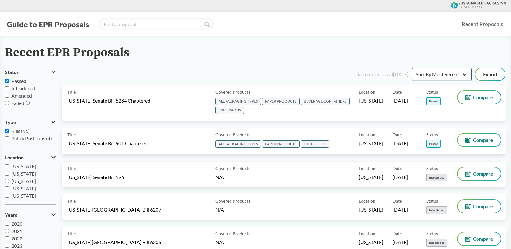
click at [459, 76] on select "Sort By Most Recent Sort By Status" at bounding box center [442, 74] width 60 height 12
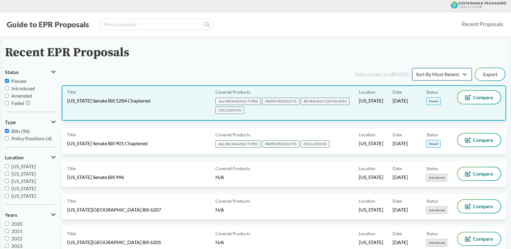
select select "Sort By Status"
click at [412, 68] on select "Sort By Most Recent Sort By Status" at bounding box center [442, 74] width 60 height 12
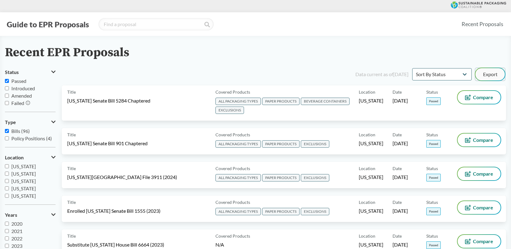
click at [493, 72] on button "Export" at bounding box center [490, 74] width 29 height 12
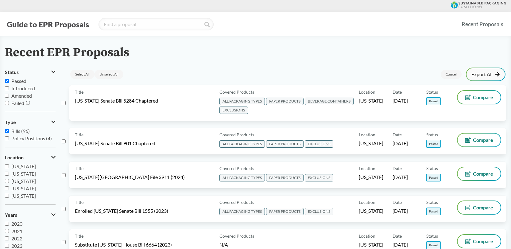
click at [475, 74] on link "Export All" at bounding box center [486, 74] width 29 height 5
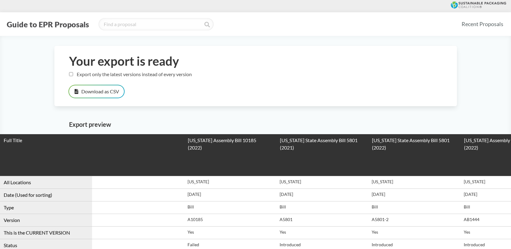
click at [71, 73] on input "Export only the latest versions instead of every version" at bounding box center [71, 74] width 4 height 4
checkbox input "true"
click at [110, 92] on button "Download as CSV" at bounding box center [96, 91] width 55 height 12
click at [78, 24] on button "Guide to EPR Proposals" at bounding box center [48, 24] width 86 height 10
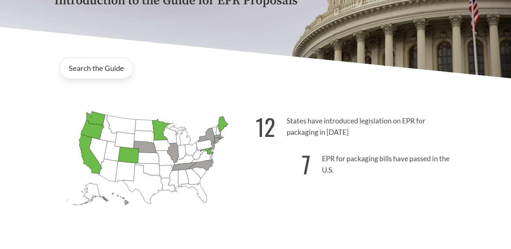
scroll to position [123, 0]
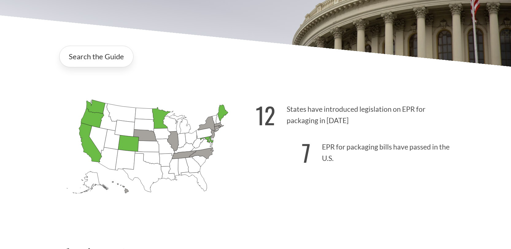
click at [96, 118] on icon "[US_STATE] Passed: 1" at bounding box center [92, 118] width 23 height 19
click at [156, 122] on icon "[US_STATE] Passed: 1" at bounding box center [161, 117] width 18 height 21
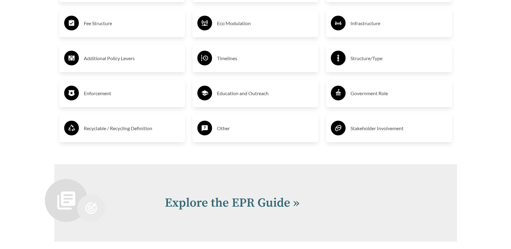
scroll to position [1075, 0]
click at [224, 63] on h3 "Timelines" at bounding box center [265, 58] width 97 height 10
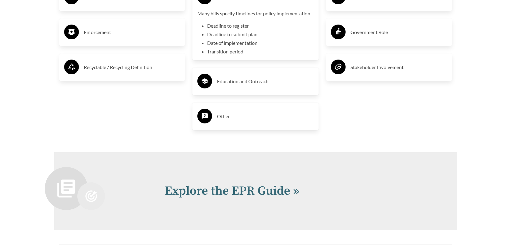
scroll to position [1136, 0]
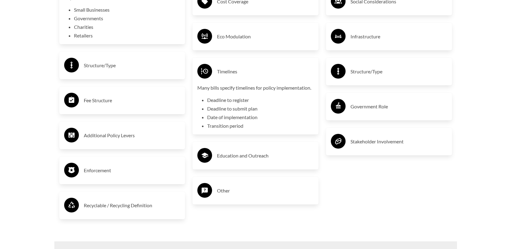
scroll to position [1044, 0]
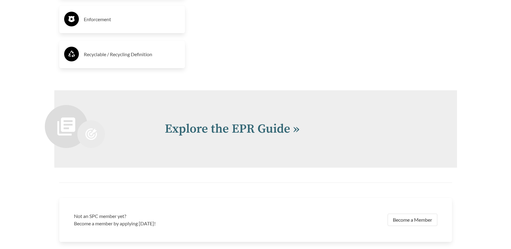
scroll to position [1320, 0]
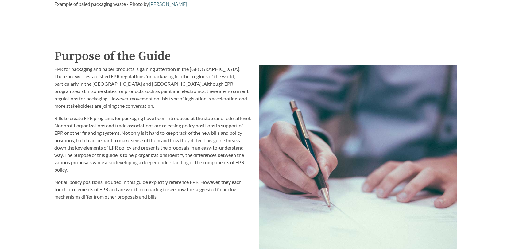
scroll to position [583, 0]
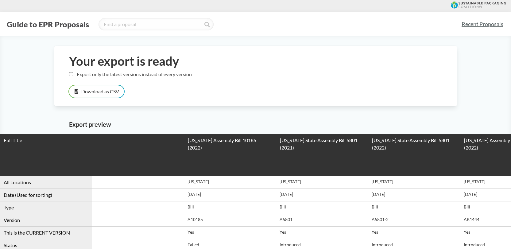
click at [465, 22] on link "Recent Proposals" at bounding box center [482, 24] width 47 height 14
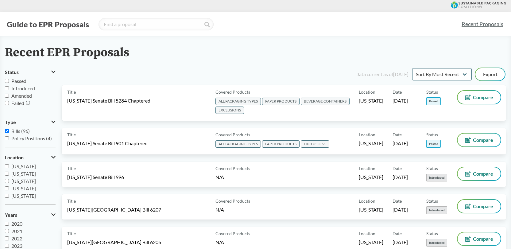
click at [7, 80] on input "Passed" at bounding box center [7, 81] width 4 height 4
checkbox input "true"
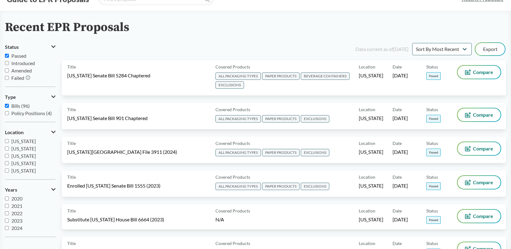
scroll to position [7, 0]
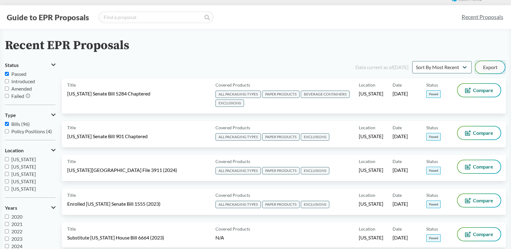
click at [489, 66] on button "Export" at bounding box center [490, 67] width 29 height 12
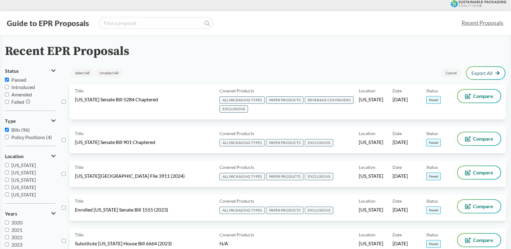
scroll to position [0, 0]
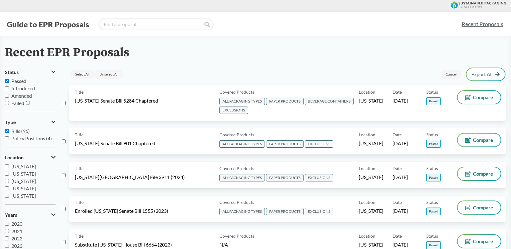
click at [161, 67] on div "Select All Unselect All Cancel Export All" at bounding box center [287, 74] width 437 height 15
